Goal: Information Seeking & Learning: Learn about a topic

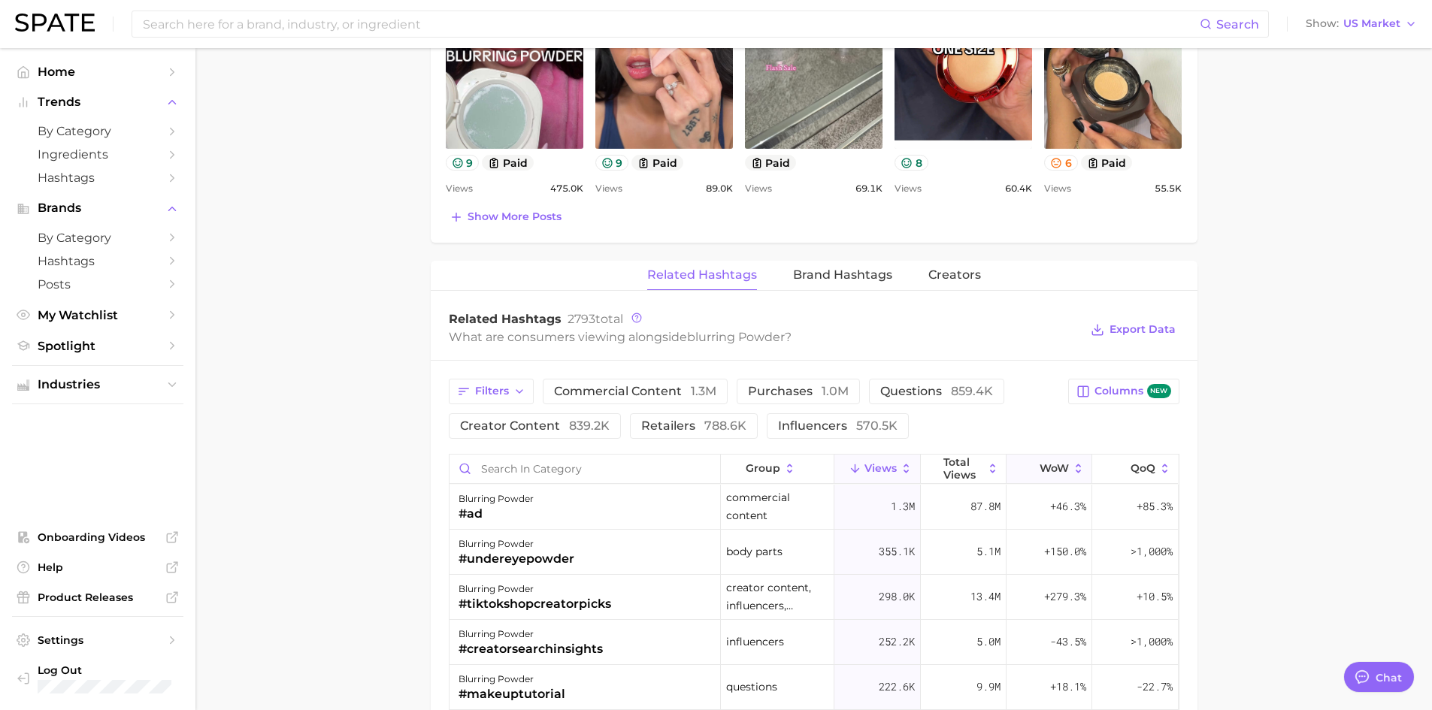
click at [1040, 469] on span "WoW" at bounding box center [1054, 468] width 29 height 12
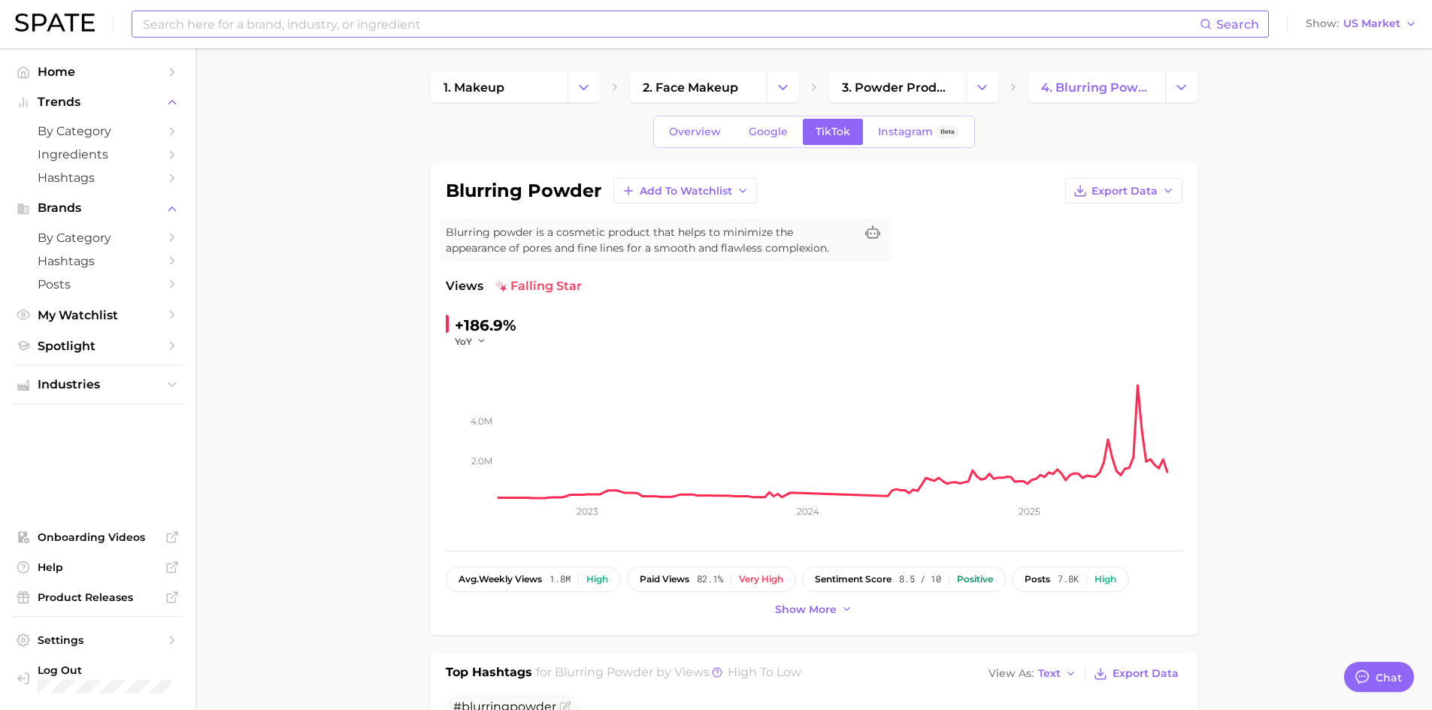
click at [208, 16] on input at bounding box center [670, 24] width 1058 height 26
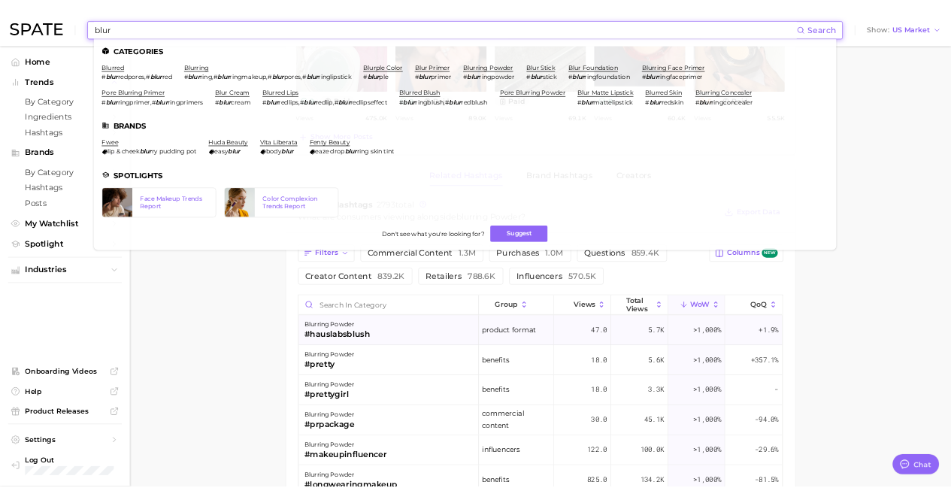
scroll to position [977, 0]
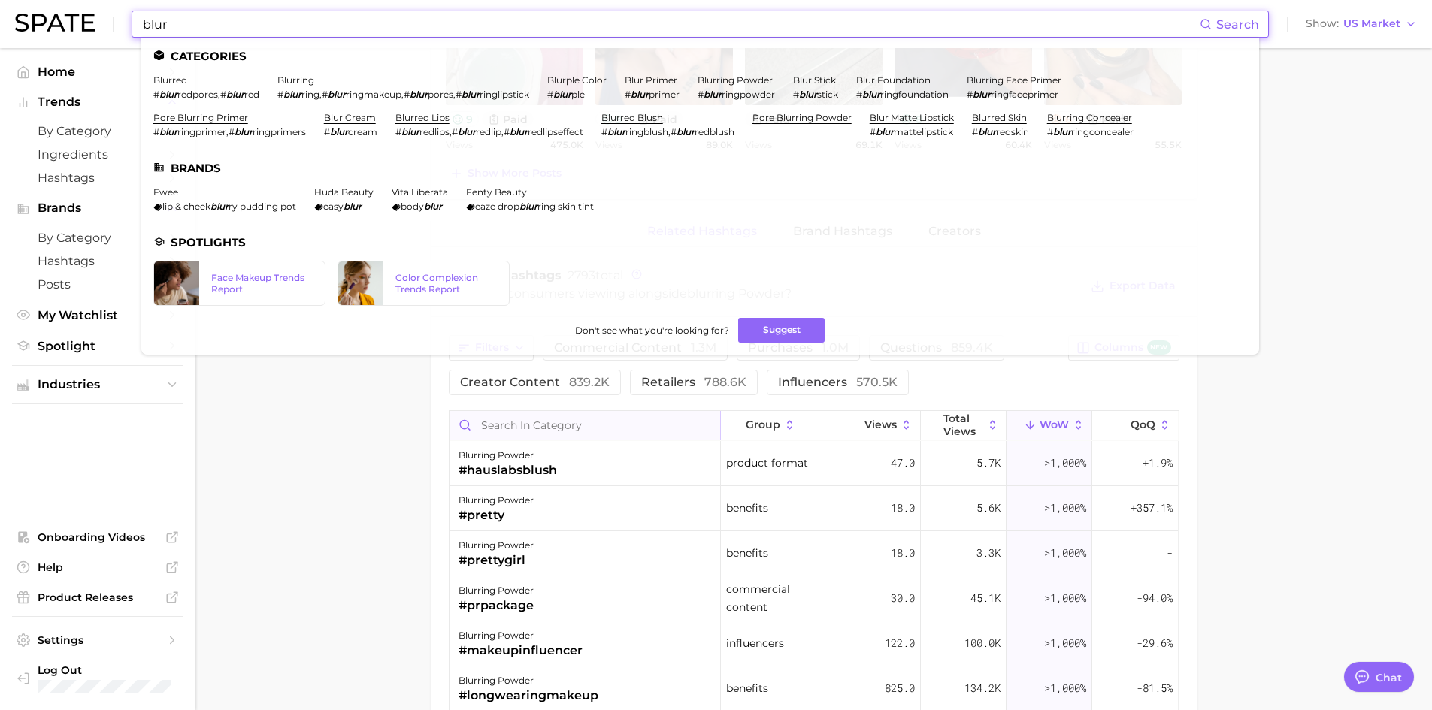
type input "blur"
click at [565, 426] on input "Search in category" at bounding box center [584, 425] width 271 height 29
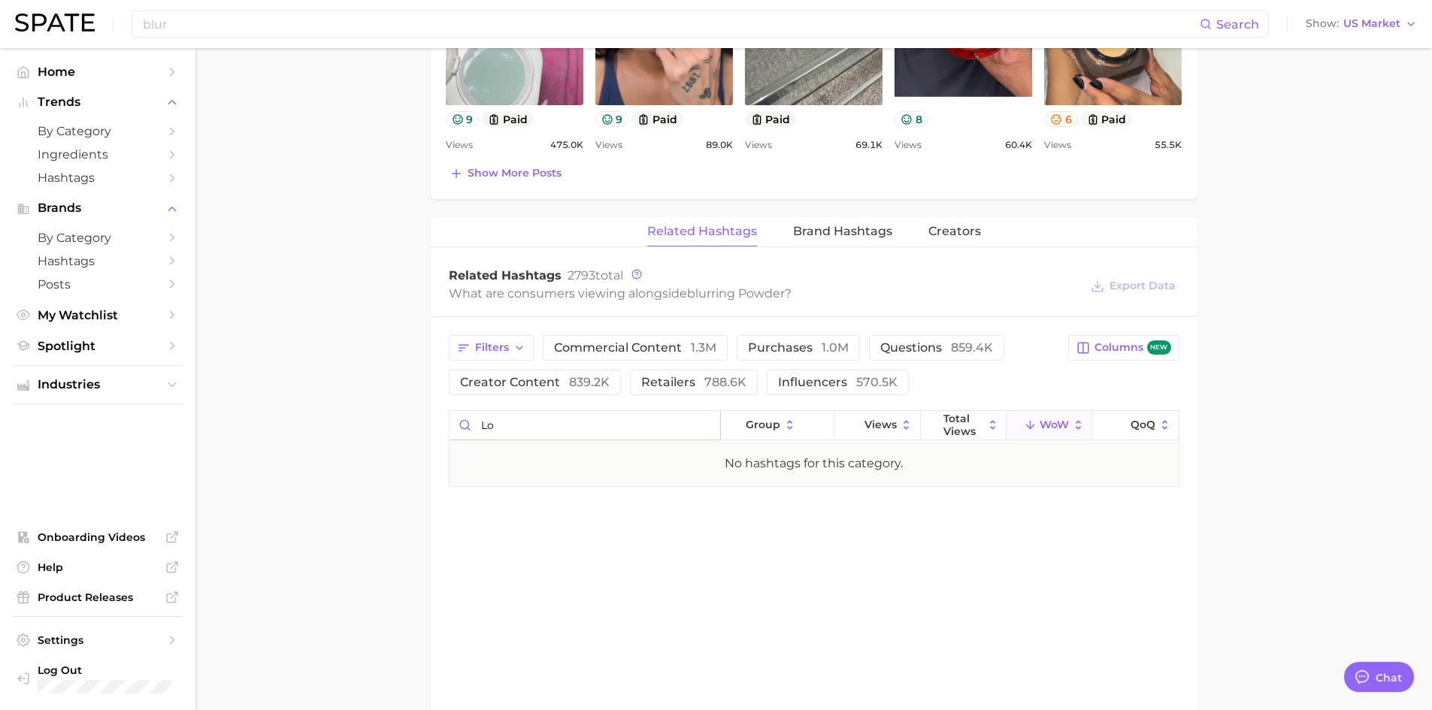
type input "l"
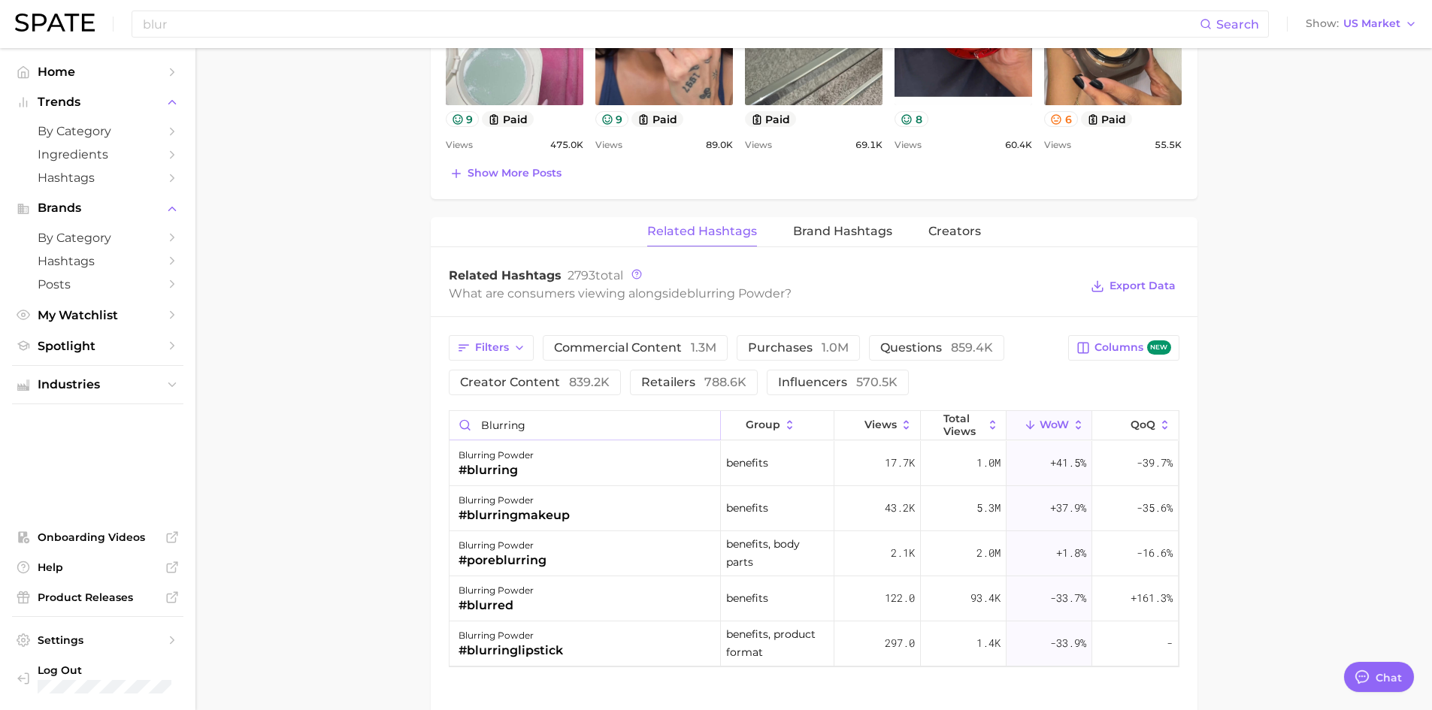
type input "blurring"
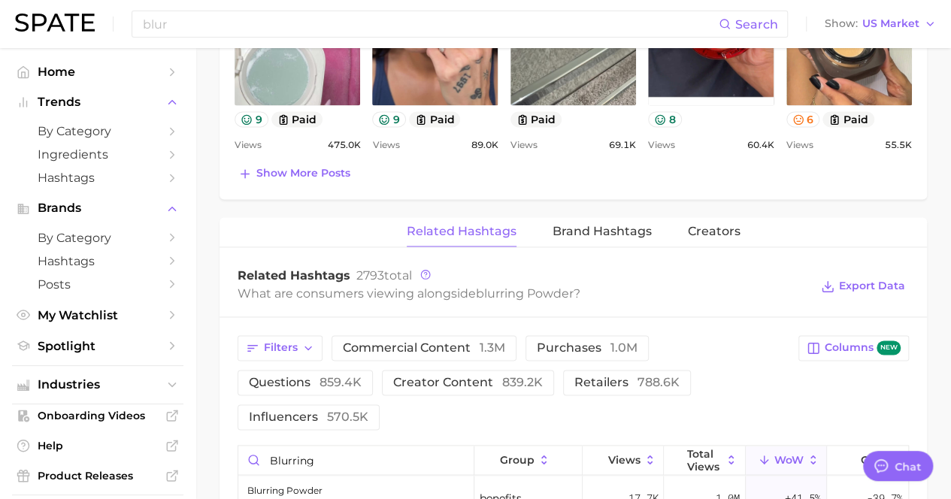
type textarea "x"
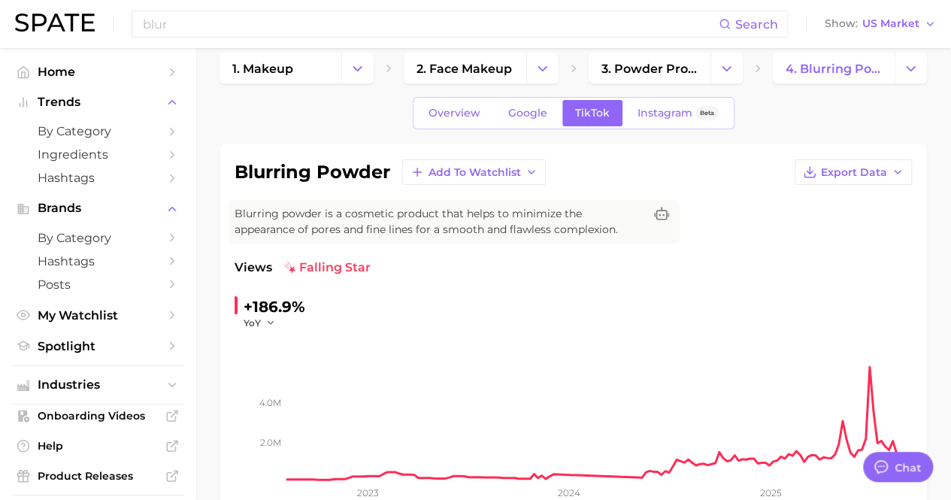
scroll to position [0, 0]
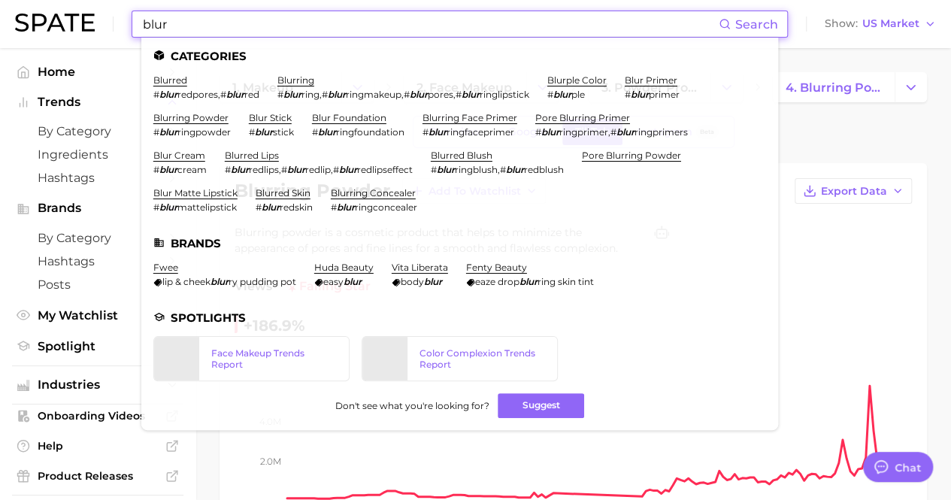
click at [267, 17] on input "blur" at bounding box center [429, 24] width 577 height 26
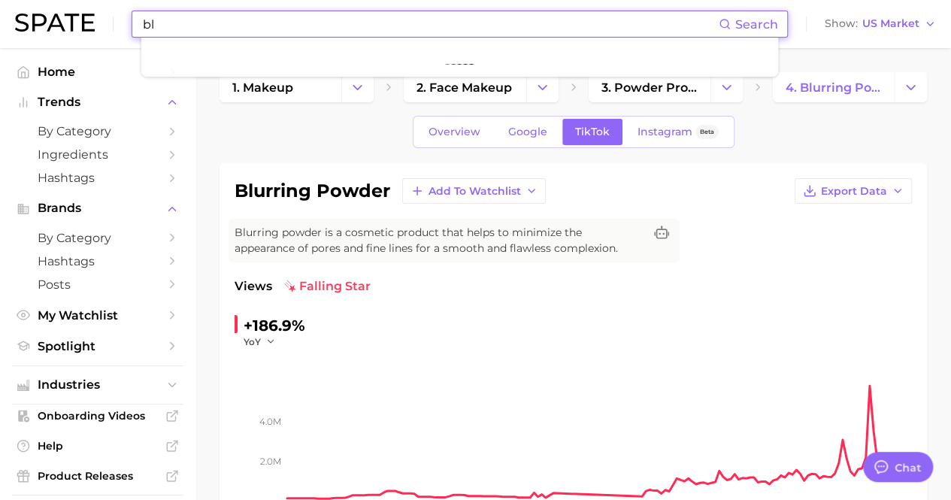
type input "b"
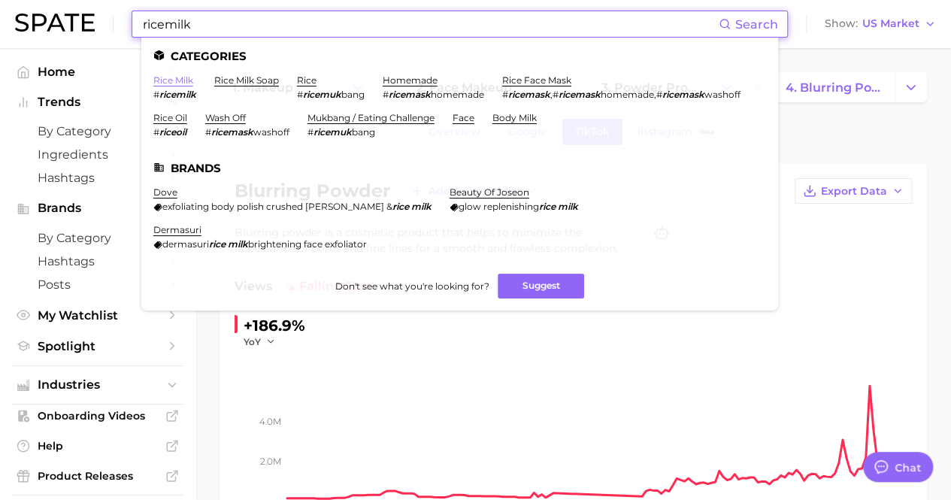
type input "ricemilk"
click at [184, 81] on link "rice milk" at bounding box center [173, 79] width 40 height 11
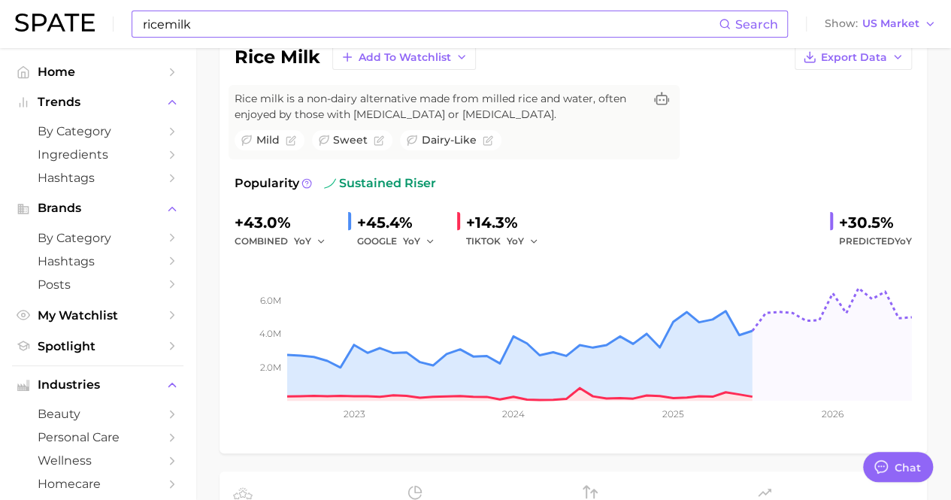
scroll to position [37, 0]
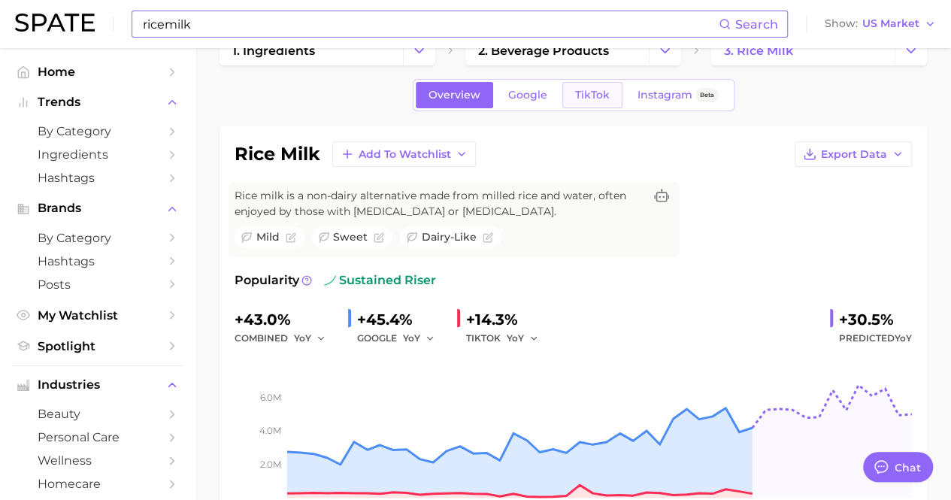
click at [589, 92] on span "TikTok" at bounding box center [592, 95] width 35 height 13
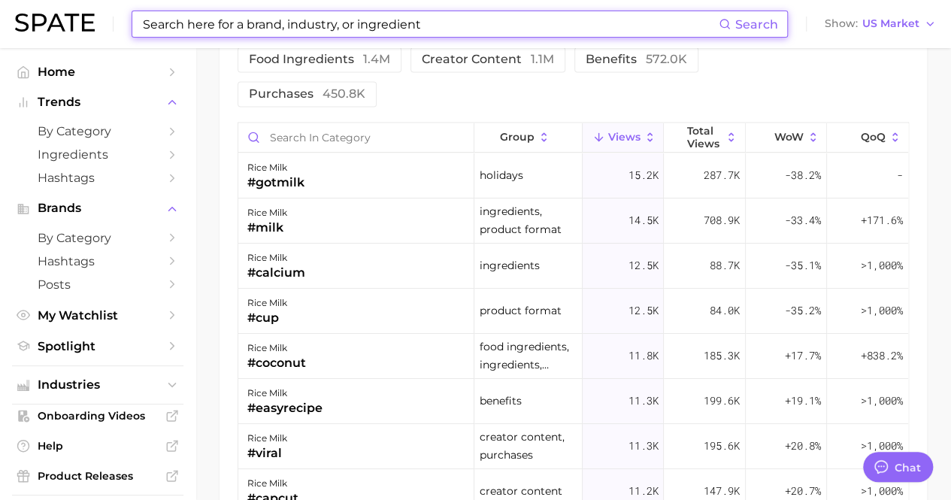
scroll to position [1320, 0]
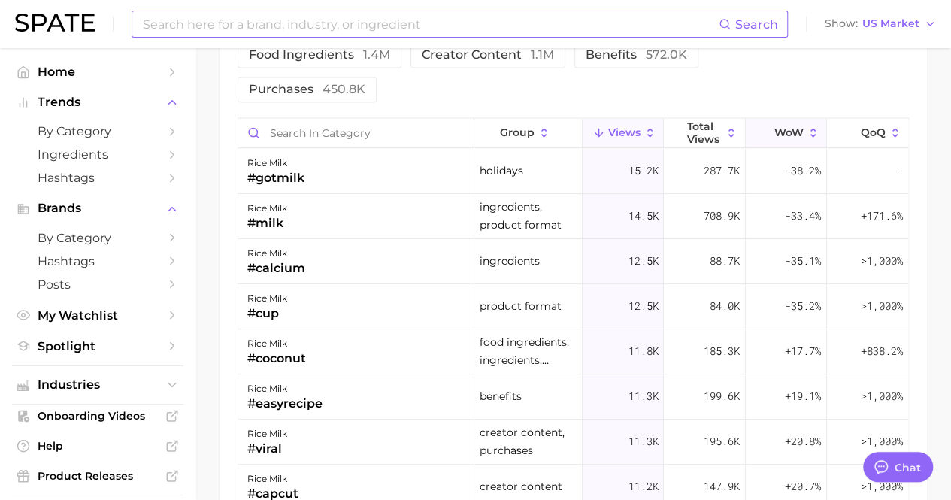
click at [782, 132] on span "WoW" at bounding box center [788, 132] width 29 height 12
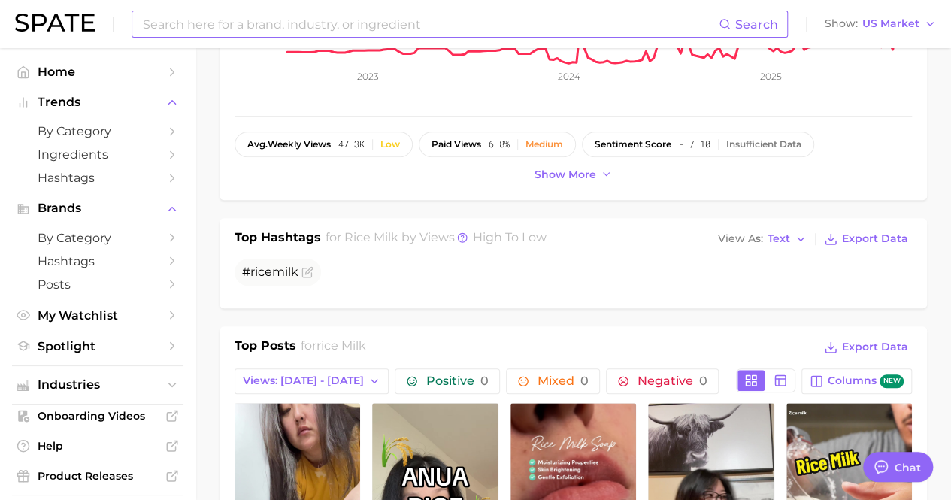
scroll to position [0, 0]
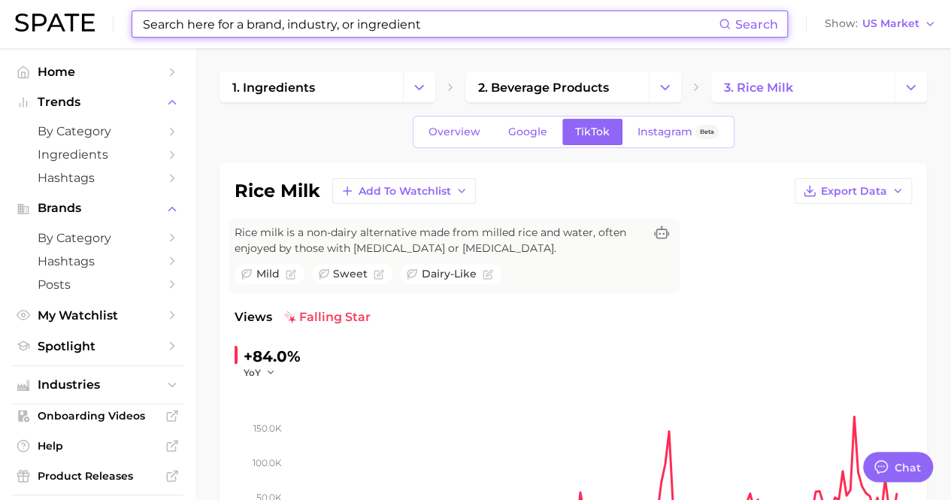
click at [256, 20] on input at bounding box center [429, 24] width 577 height 26
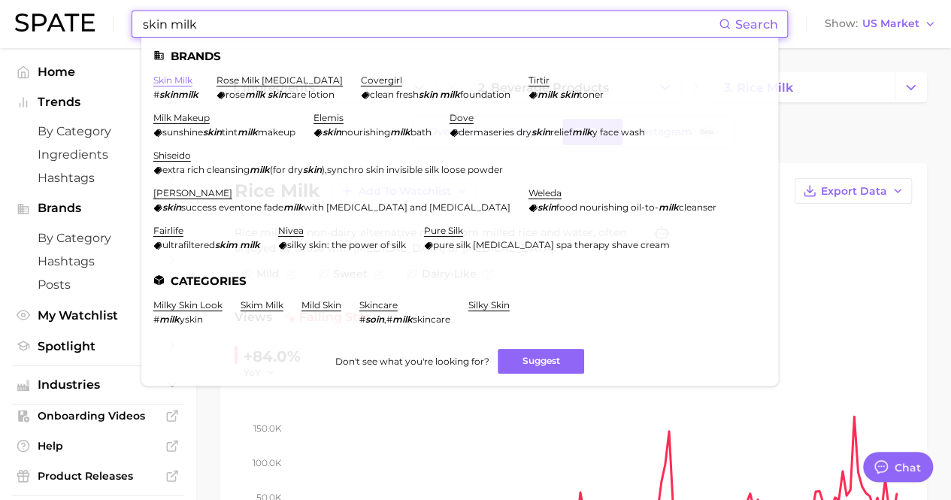
type input "skin milk"
click at [180, 77] on link "skin milk" at bounding box center [172, 79] width 39 height 11
